Goal: Information Seeking & Learning: Learn about a topic

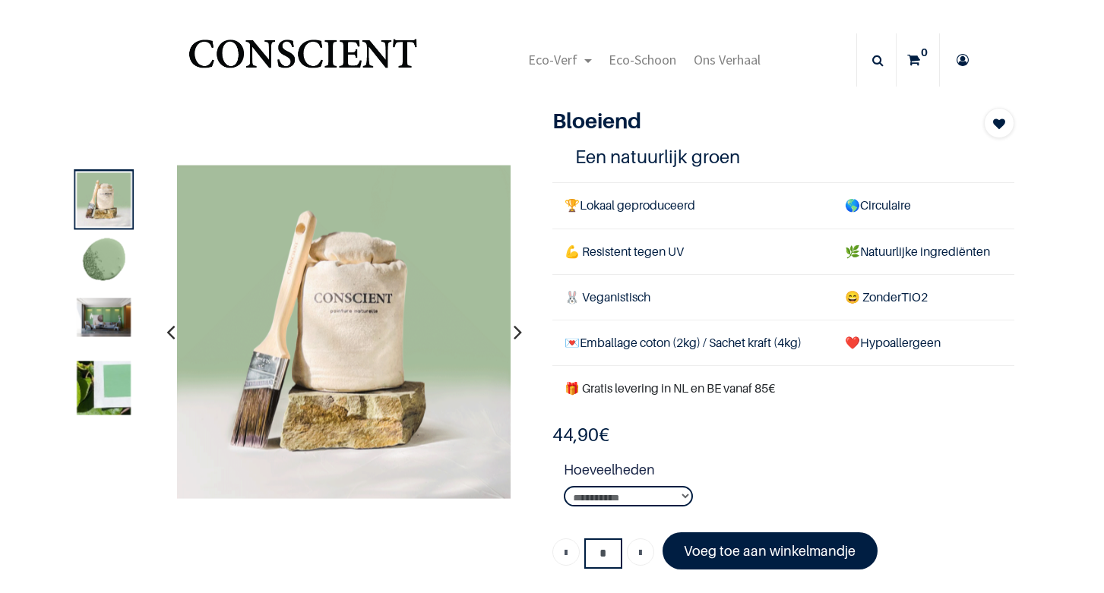
click at [85, 272] on img at bounding box center [104, 262] width 54 height 54
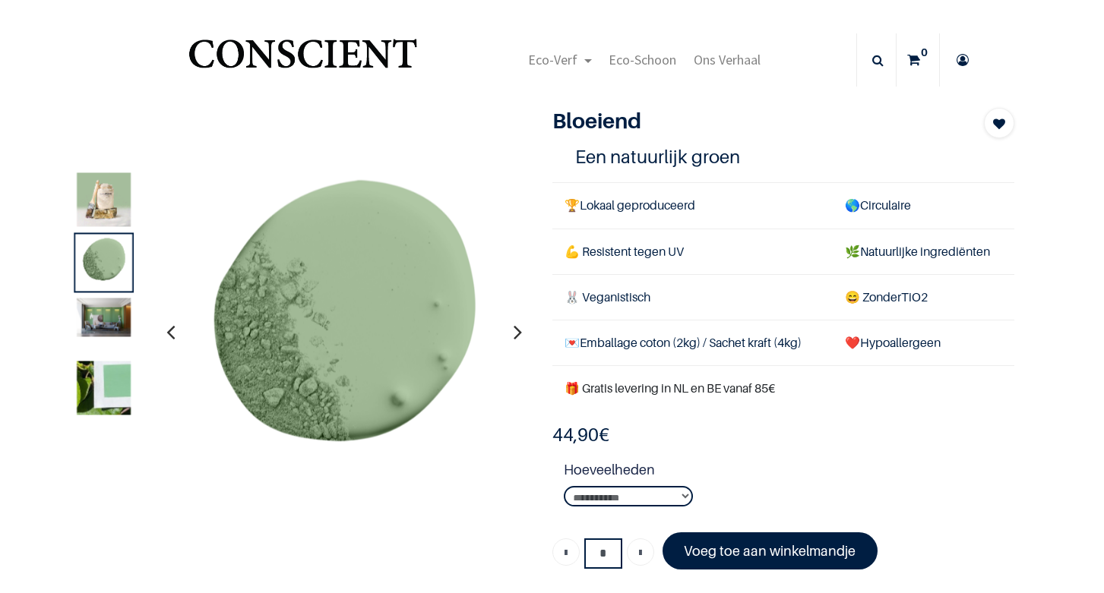
click at [88, 322] on img at bounding box center [104, 317] width 54 height 39
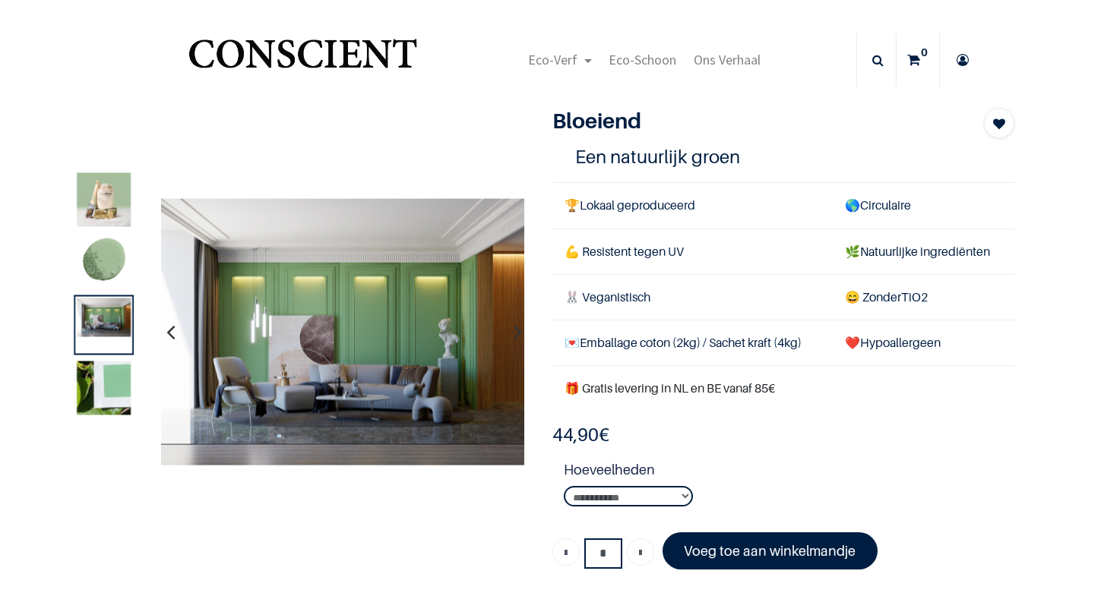
click at [87, 375] on img at bounding box center [104, 388] width 54 height 54
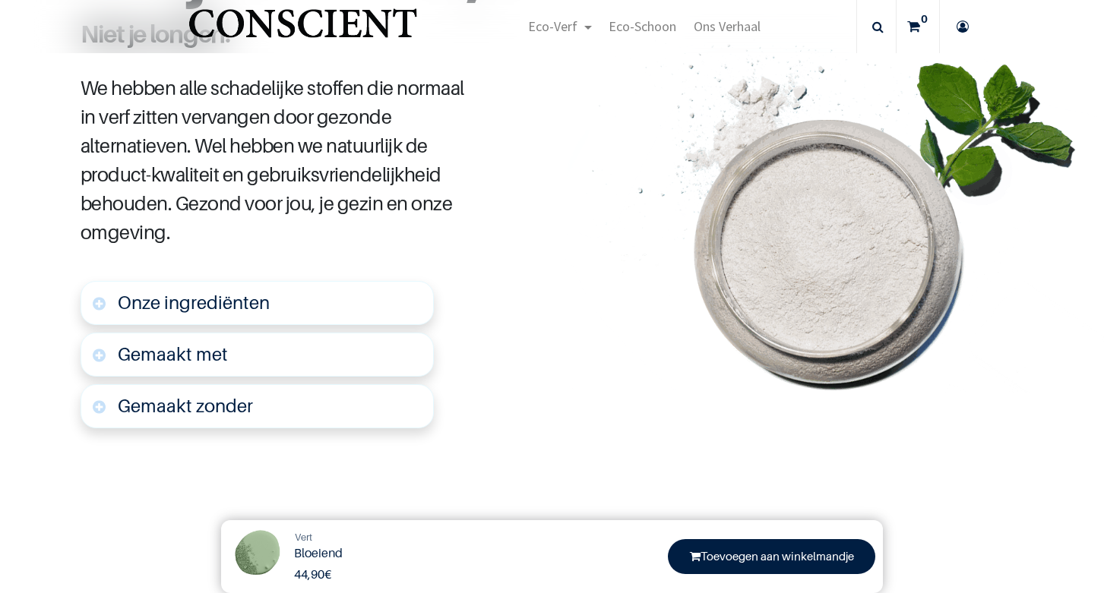
scroll to position [700, 0]
